Goal: Transaction & Acquisition: Book appointment/travel/reservation

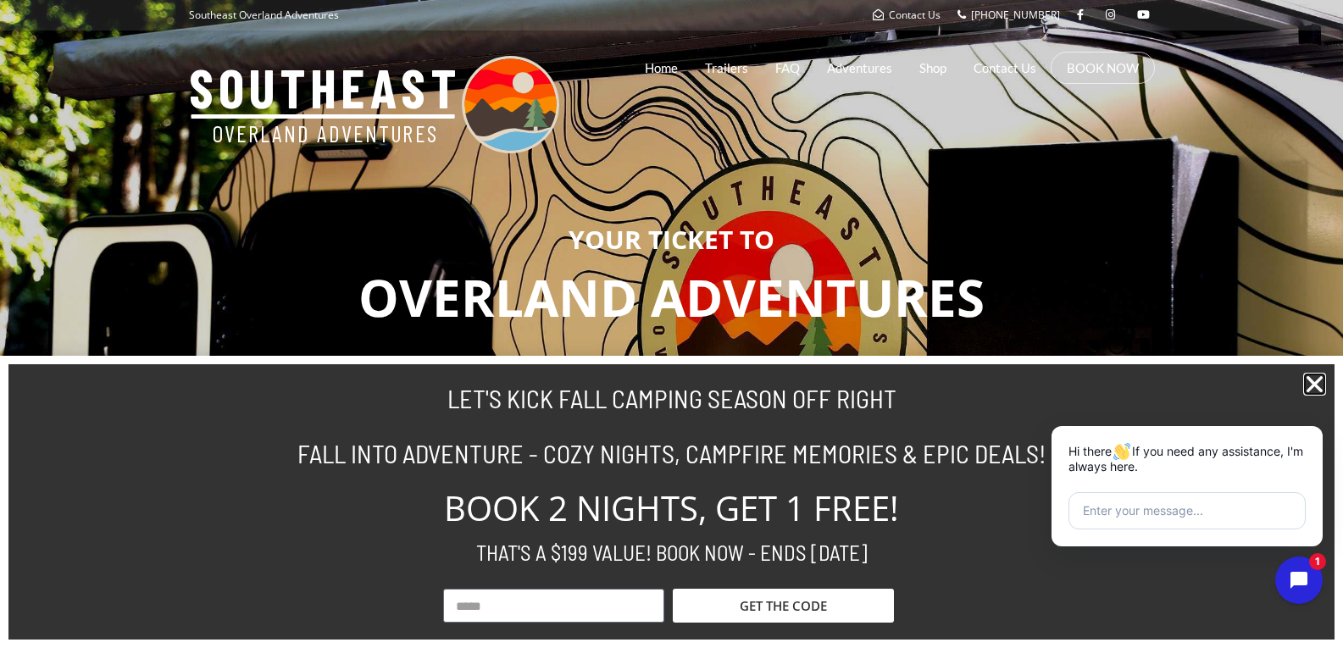
click at [1309, 391] on icon "Close" at bounding box center [1314, 384] width 23 height 23
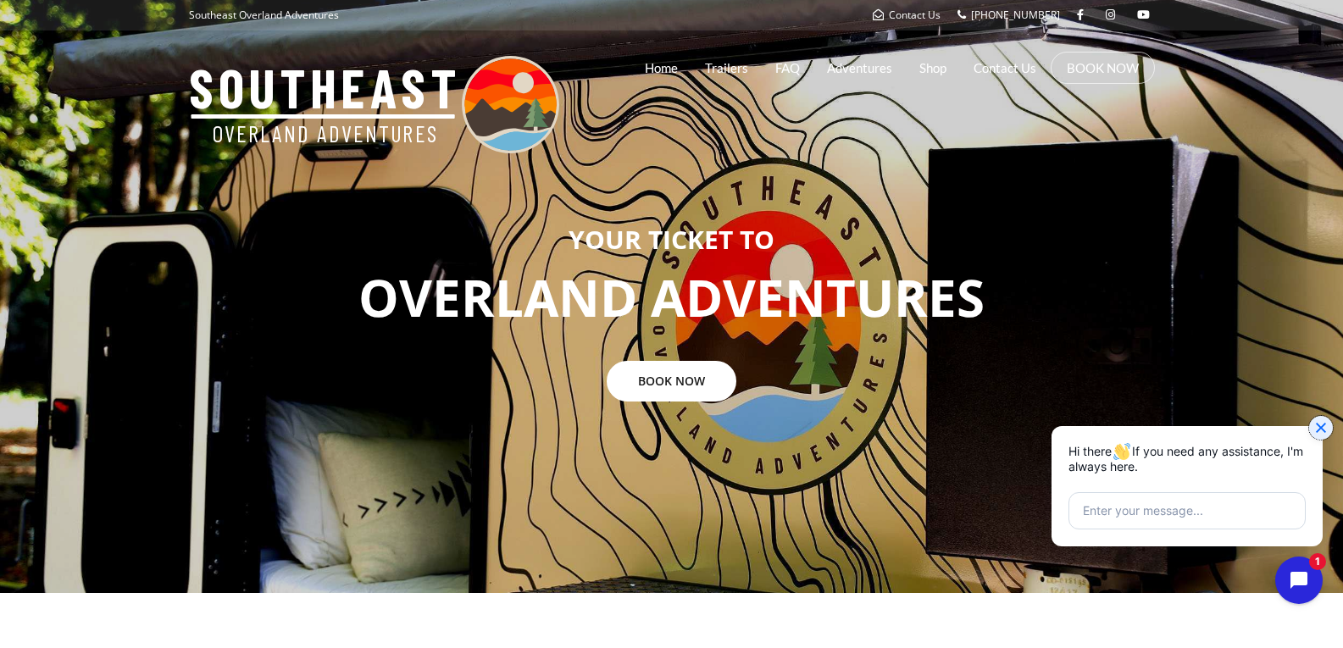
click at [1323, 430] on icon "Close chat widget" at bounding box center [1321, 428] width 10 height 10
